Goal: Information Seeking & Learning: Find specific fact

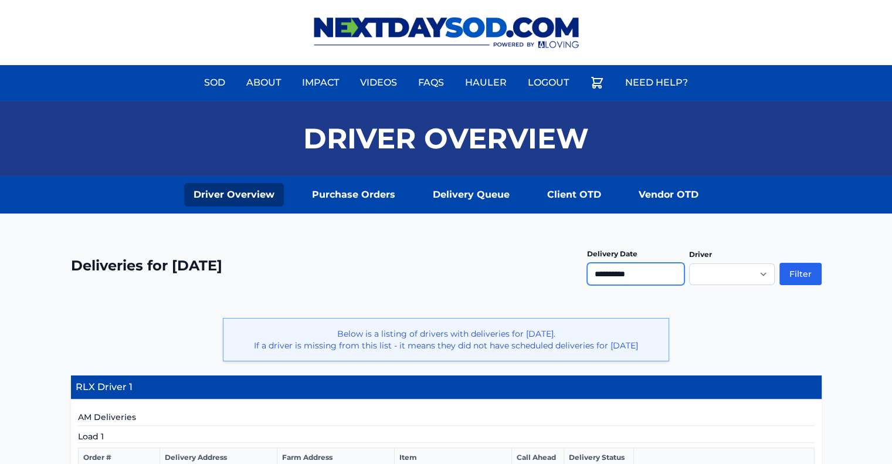
click at [659, 277] on input "**********" at bounding box center [635, 274] width 97 height 22
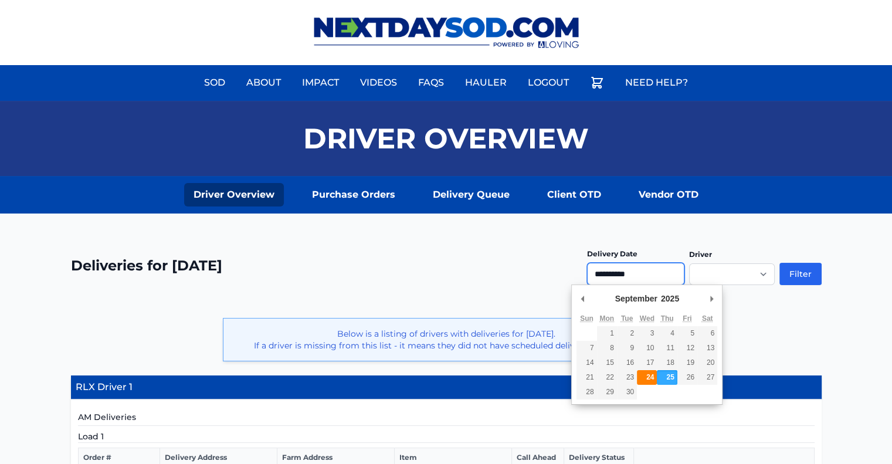
type input "**********"
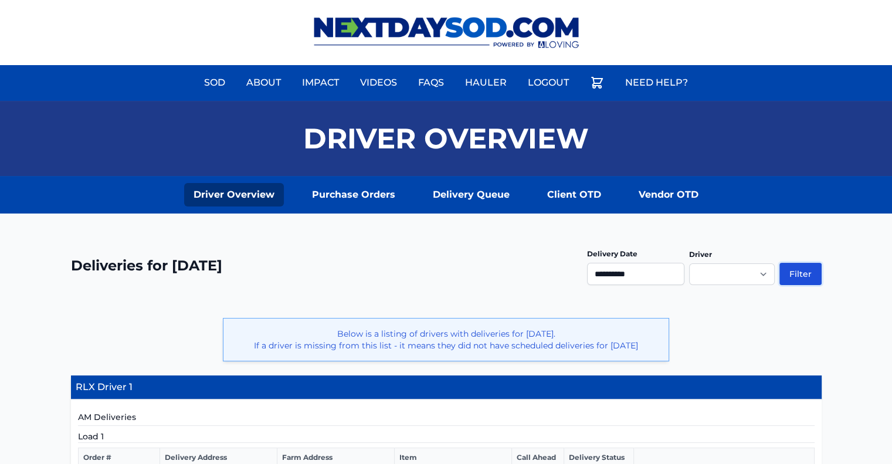
click at [799, 274] on button "Filter" at bounding box center [800, 274] width 42 height 22
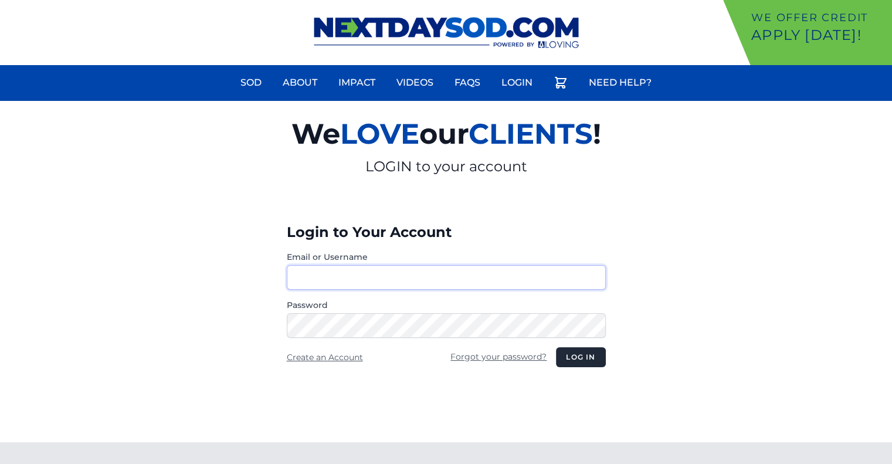
type input "********"
click at [584, 353] on button "Log in" at bounding box center [580, 357] width 49 height 20
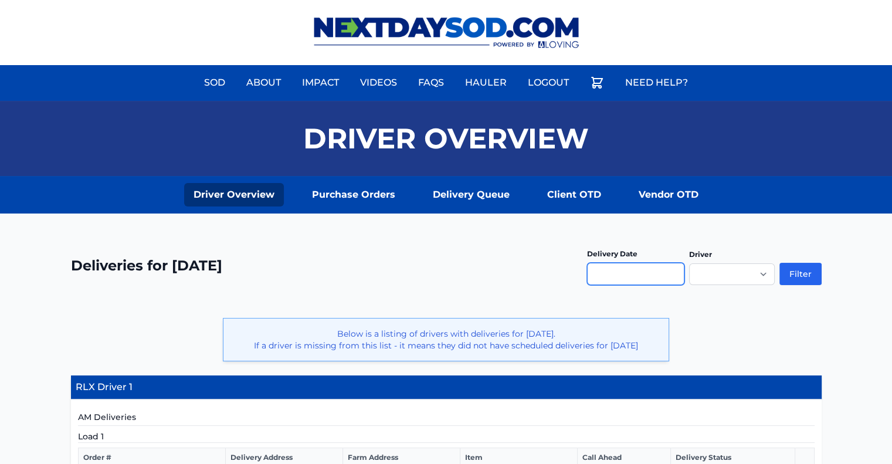
click at [600, 278] on input "text" at bounding box center [635, 274] width 97 height 22
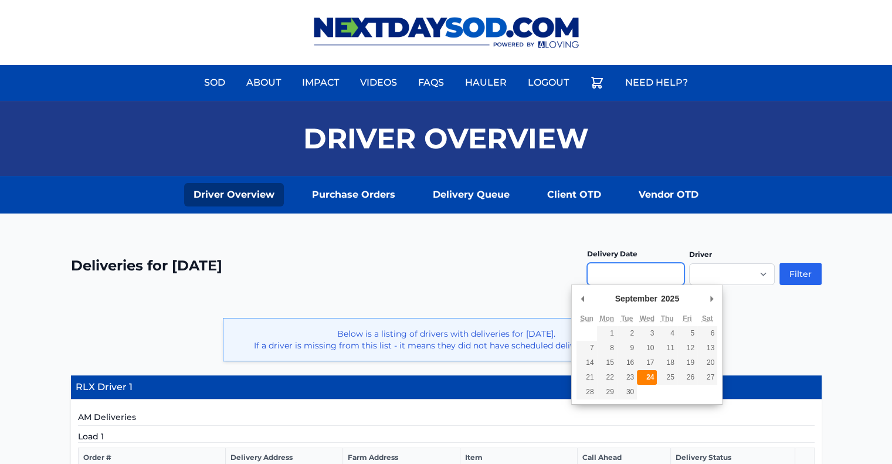
type input "**********"
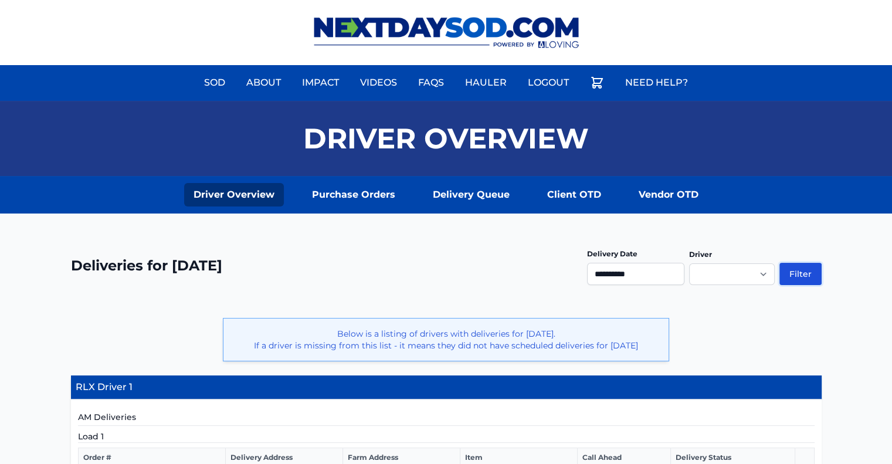
click at [791, 268] on button "Filter" at bounding box center [800, 274] width 42 height 22
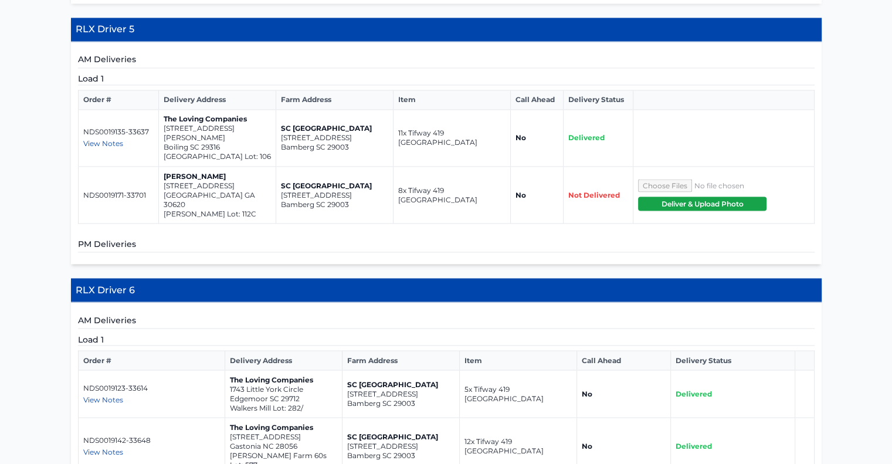
scroll to position [1876, 0]
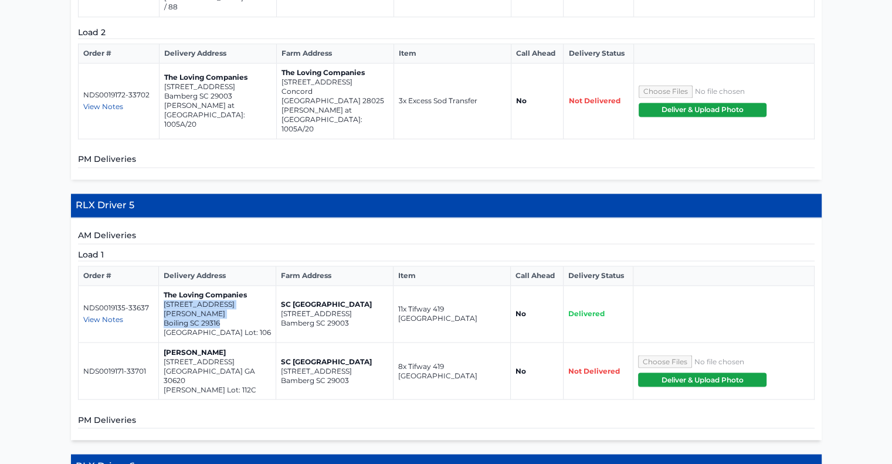
drag, startPoint x: 225, startPoint y: 169, endPoint x: 163, endPoint y: 161, distance: 62.0
click at [163, 285] on td "The Loving Companies 1667 Wren Creek Road Boiling SC 29316 Chestnut Springs Lot…" at bounding box center [217, 313] width 117 height 57
copy td "1667 Wren Creek Road Boiling SC 29316"
drag, startPoint x: 239, startPoint y: 217, endPoint x: 164, endPoint y: 209, distance: 76.1
click at [164, 342] on td "Meg Jones 558 Otway Loop Bethlehem GA 30620 Casteel Lot: 112C" at bounding box center [217, 370] width 117 height 57
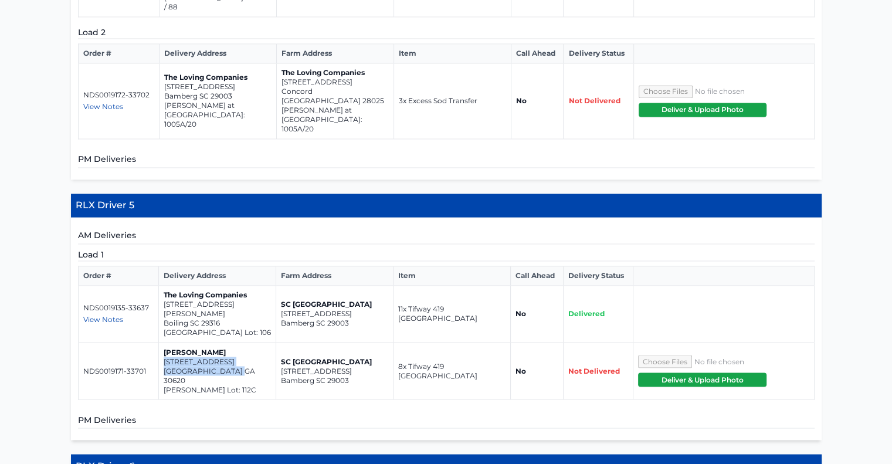
copy td "558 Otway Loop Bethlehem GA 30620"
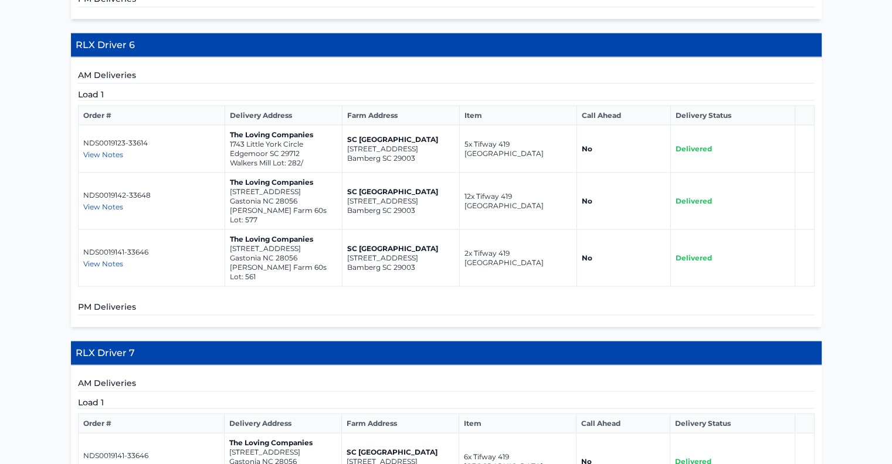
scroll to position [2403, 0]
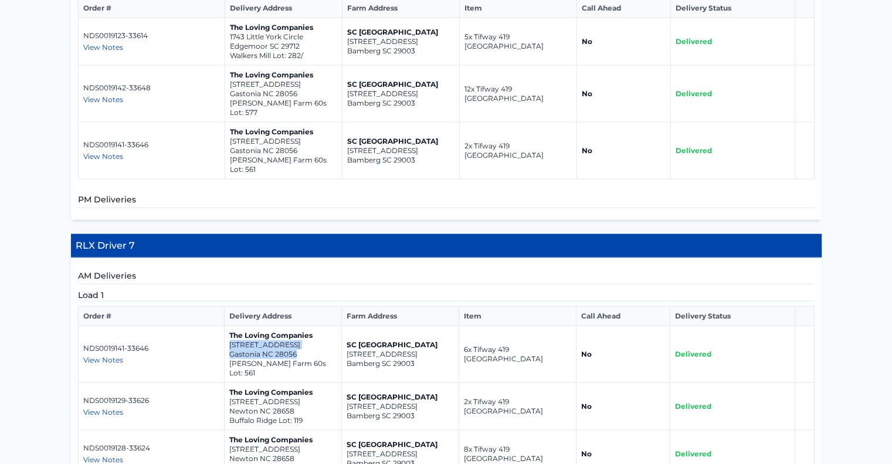
drag, startPoint x: 300, startPoint y: 171, endPoint x: 230, endPoint y: 164, distance: 70.7
click at [230, 326] on td "The Loving Companies 8037 Kennesaw Drive Gastonia NC 28056 Nolen Farm 60s Lot: …" at bounding box center [282, 354] width 117 height 57
copy td "8037 Kennesaw Drive Gastonia NC 28056"
drag, startPoint x: 298, startPoint y: 220, endPoint x: 228, endPoint y: 206, distance: 71.0
click at [228, 383] on td "The Loving Companies 2117 Sunflower Circle Newton NC 28658 Buffalo Ridge Lot: 1…" at bounding box center [282, 406] width 117 height 47
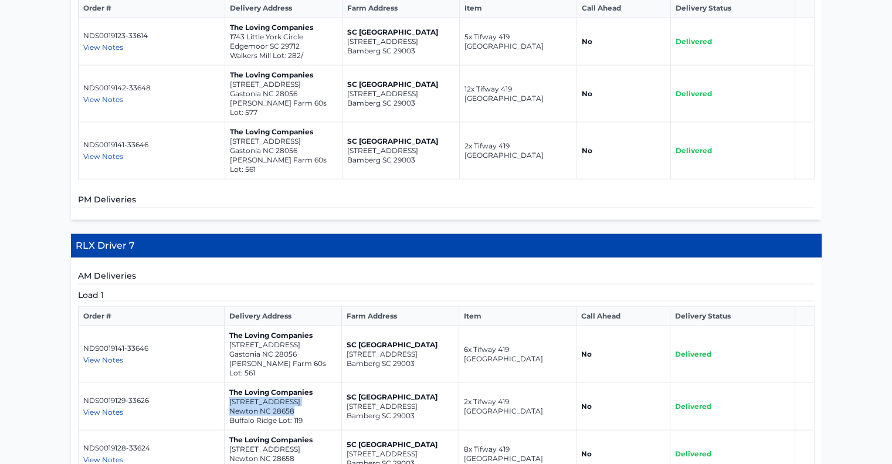
copy td "2117 Sunflower Circle Newton NC 28658"
drag, startPoint x: 296, startPoint y: 263, endPoint x: 229, endPoint y: 256, distance: 67.2
click at [229, 430] on td "The Loving Companies 1432 Wildflower St Newton NC 28658 Buffalo Ridge Lot: 66" at bounding box center [282, 453] width 117 height 47
copy td "1432 Wildflower St Newton NC 28658"
